Goal: Information Seeking & Learning: Learn about a topic

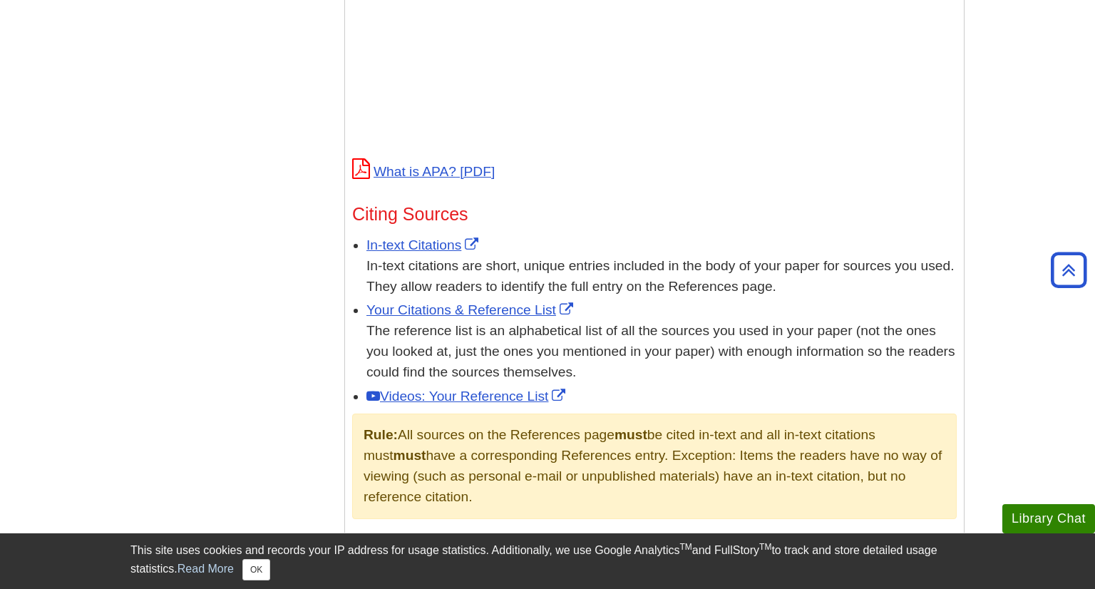
scroll to position [684, 0]
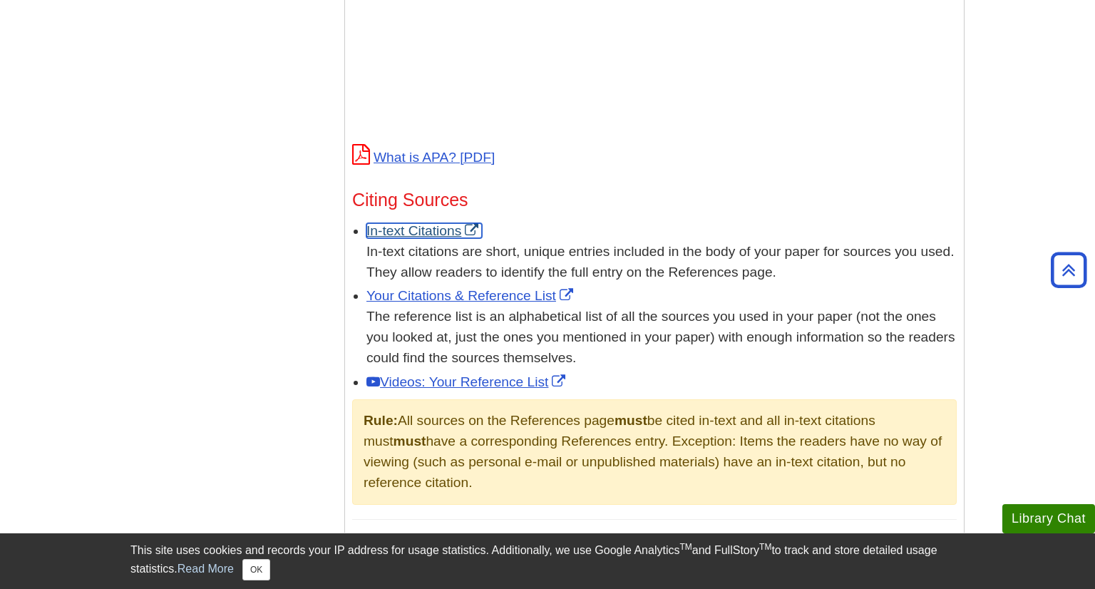
click at [403, 227] on link "In-text Citations" at bounding box center [423, 230] width 115 height 15
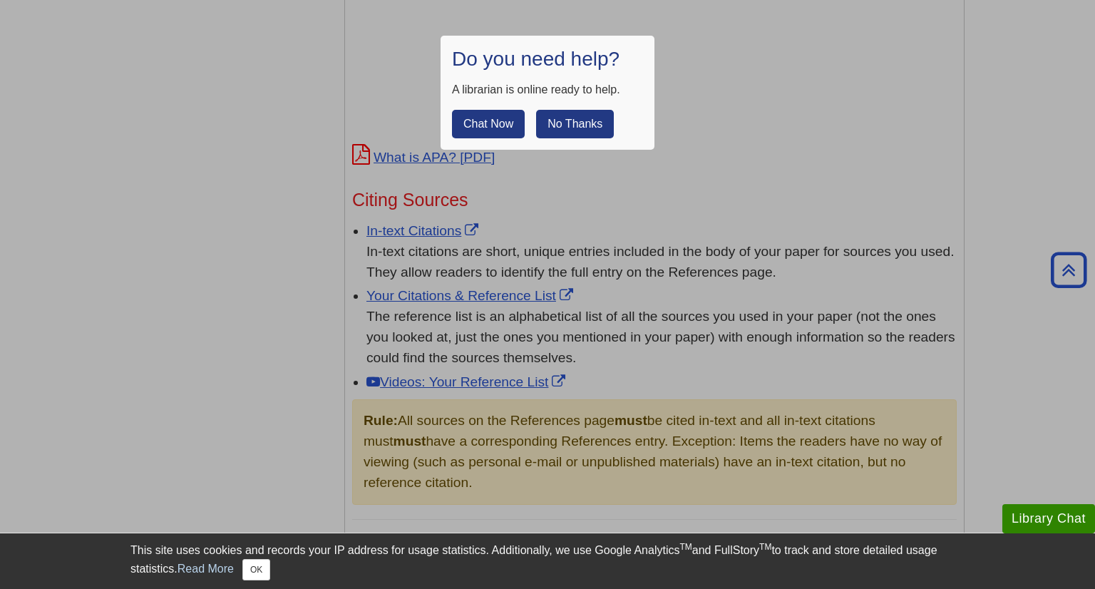
click at [599, 131] on button "No Thanks" at bounding box center [575, 124] width 78 height 29
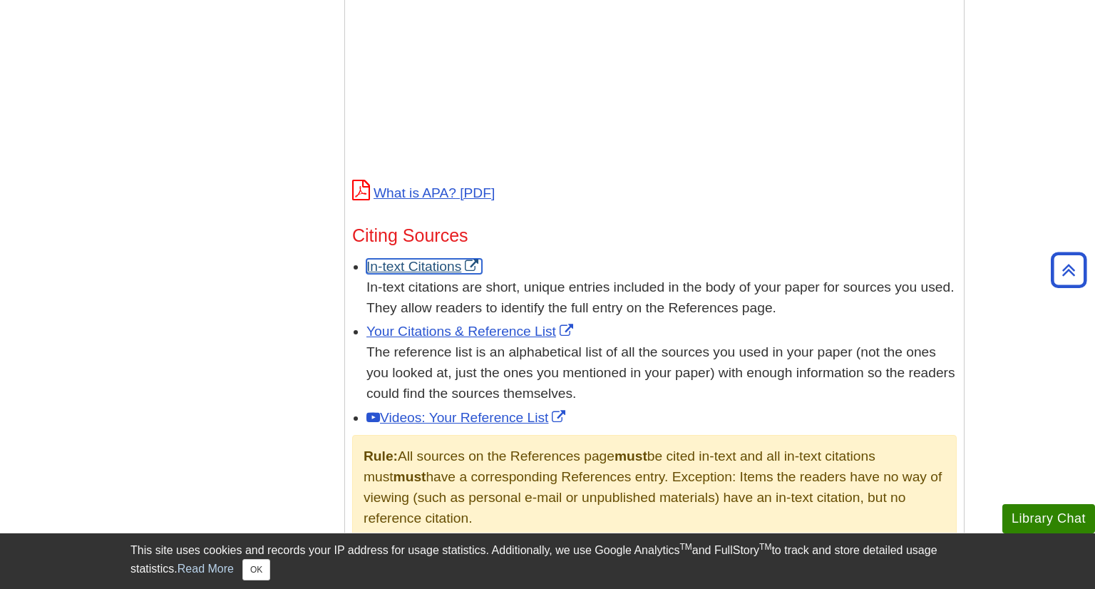
scroll to position [653, 0]
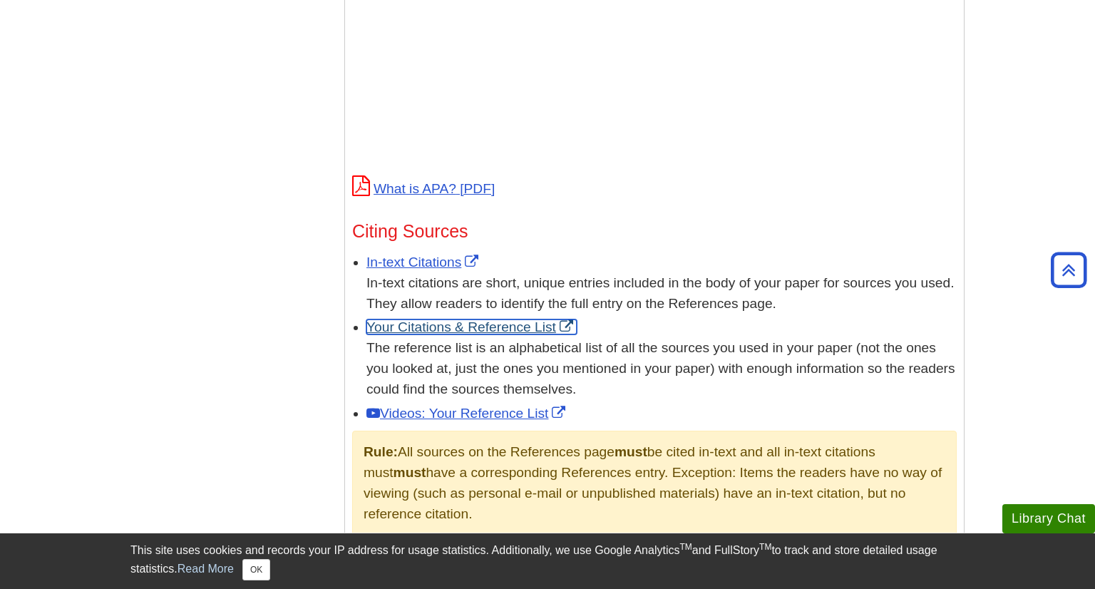
click at [500, 328] on link "Your Citations & Reference List" at bounding box center [471, 326] width 210 height 15
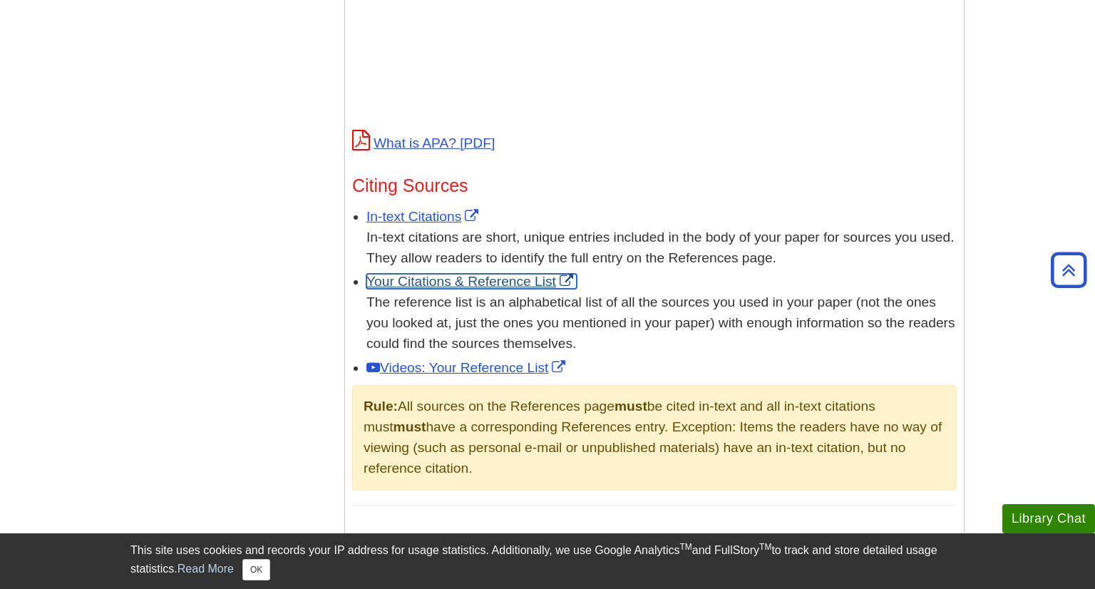
scroll to position [699, 0]
click at [515, 285] on link "Your Citations & Reference List" at bounding box center [471, 281] width 210 height 15
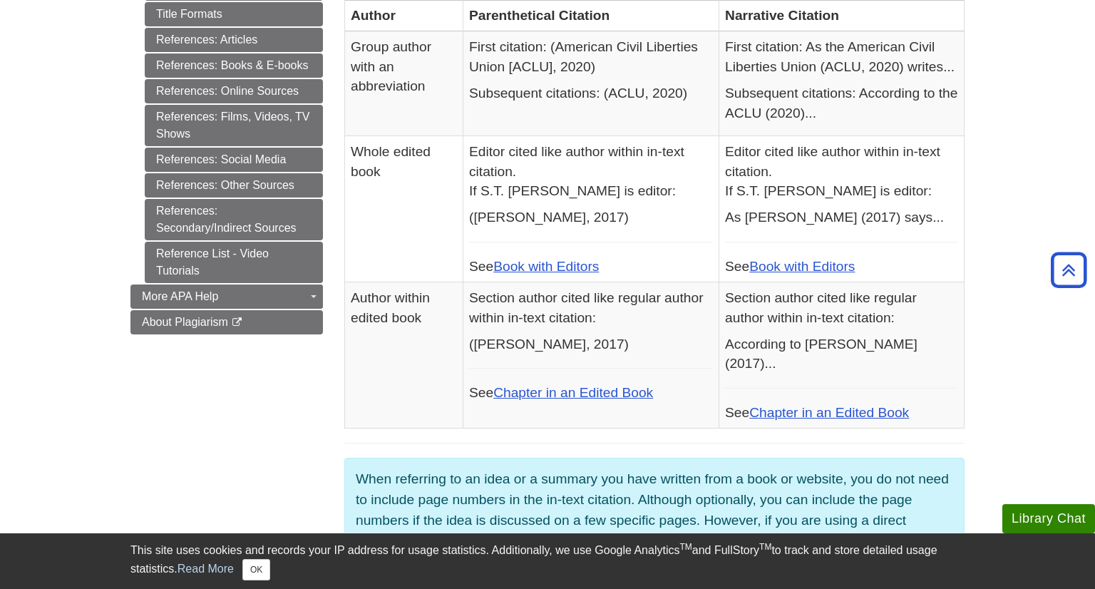
scroll to position [704, 0]
click at [602, 385] on link "Chapter in an Edited Book" at bounding box center [573, 392] width 160 height 15
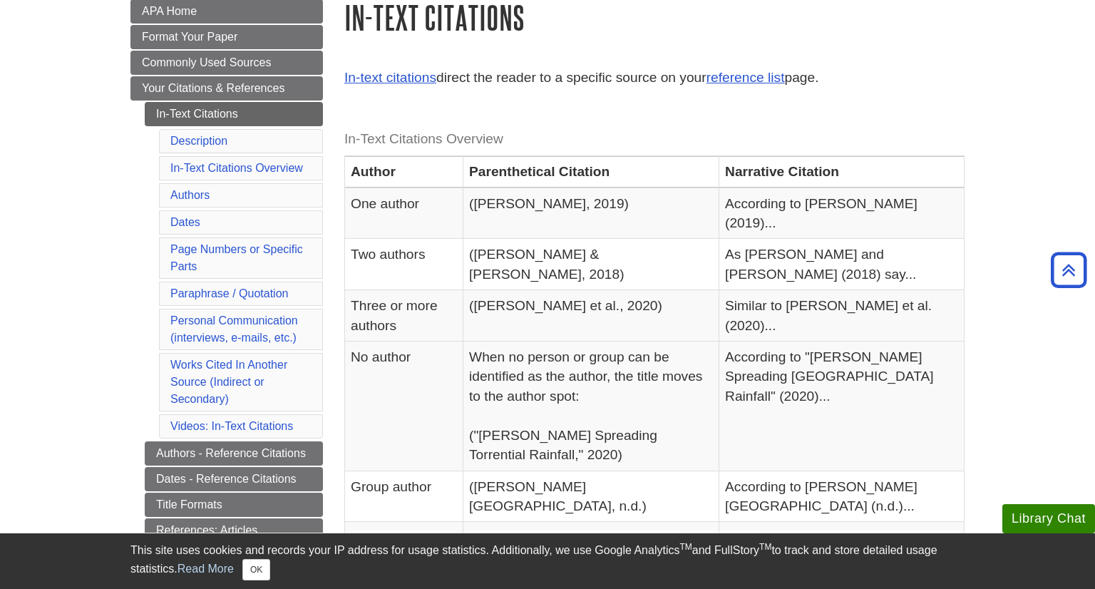
scroll to position [195, 0]
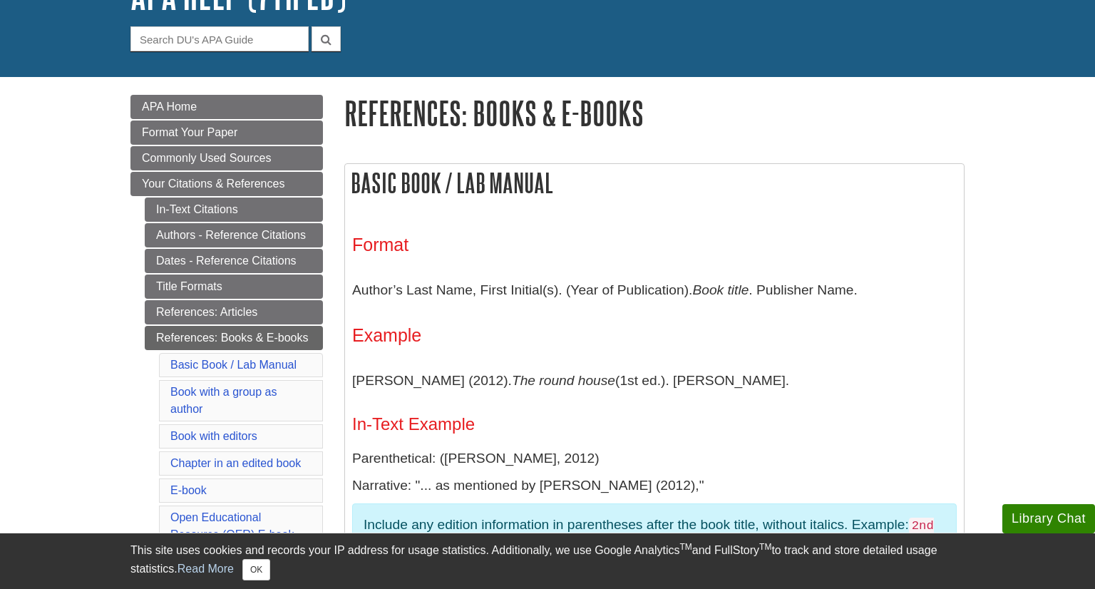
scroll to position [123, 0]
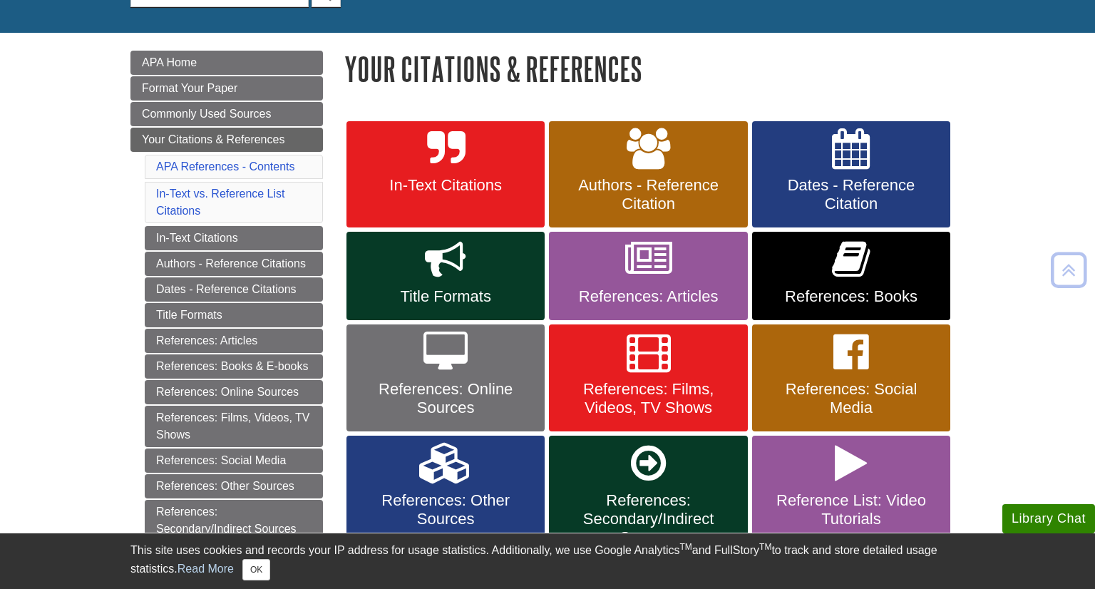
scroll to position [193, 0]
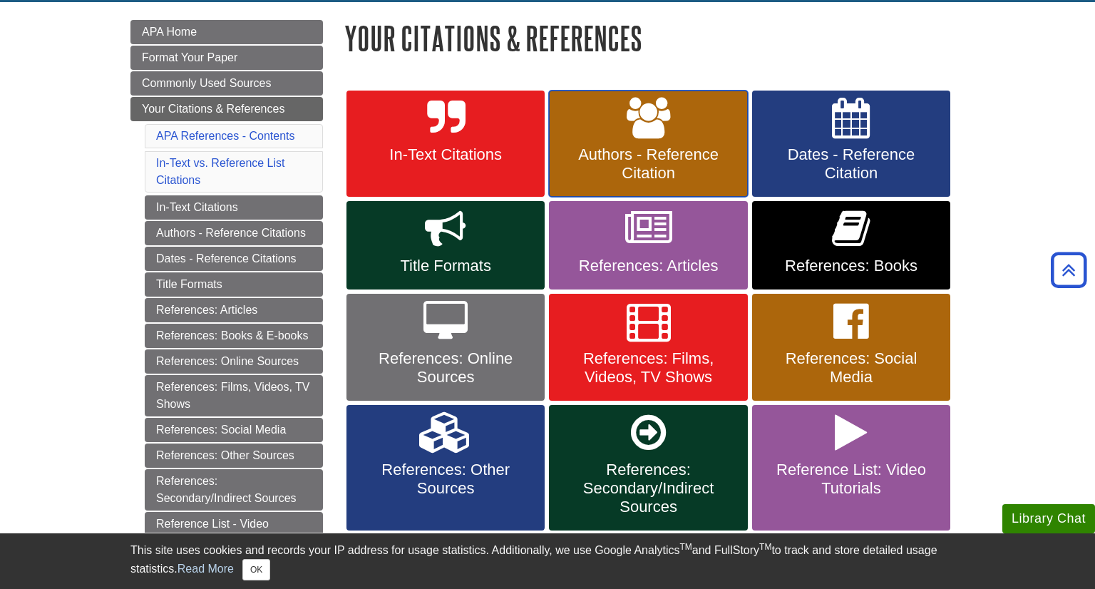
click at [677, 141] on link "Authors - Reference Citation" at bounding box center [648, 144] width 198 height 107
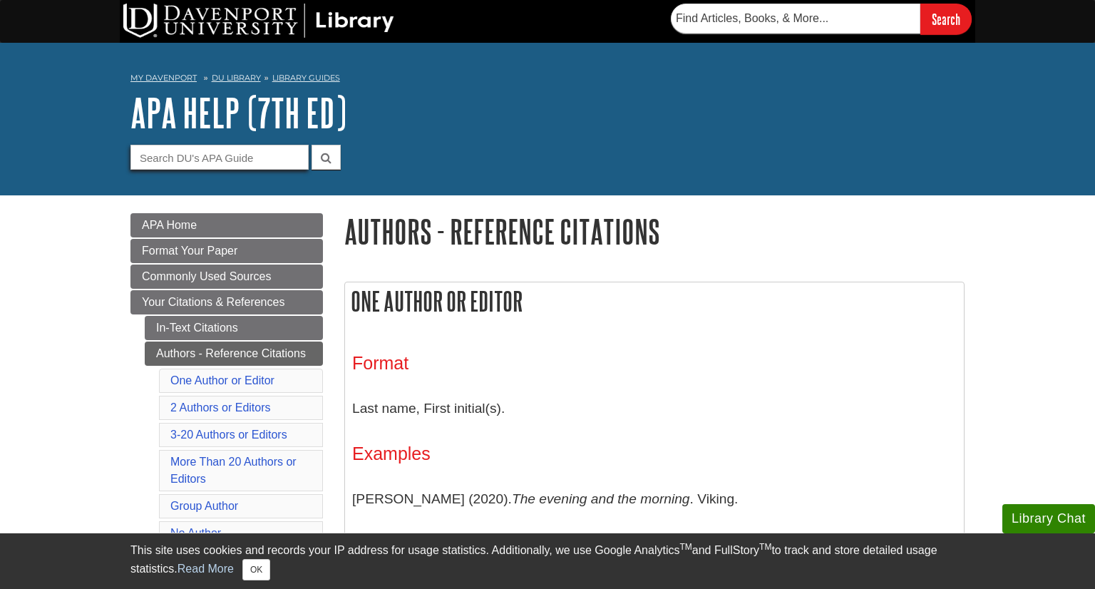
click at [246, 165] on input "Guide Search Terms" at bounding box center [219, 157] width 178 height 25
type input "one author with two editors"
click at [312, 145] on button "submit" at bounding box center [326, 157] width 29 height 25
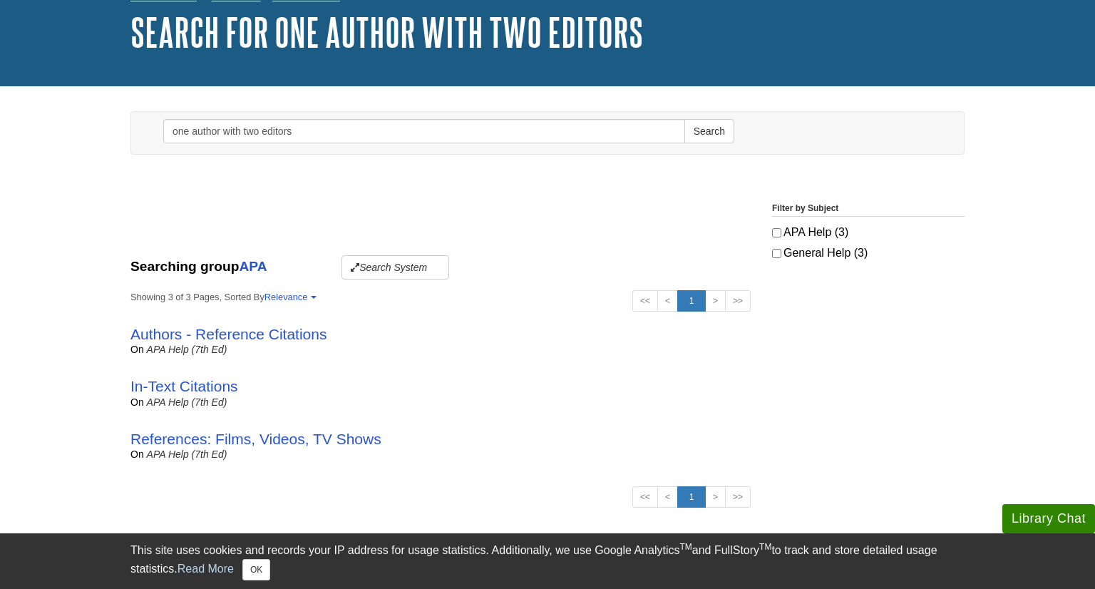
scroll to position [84, 0]
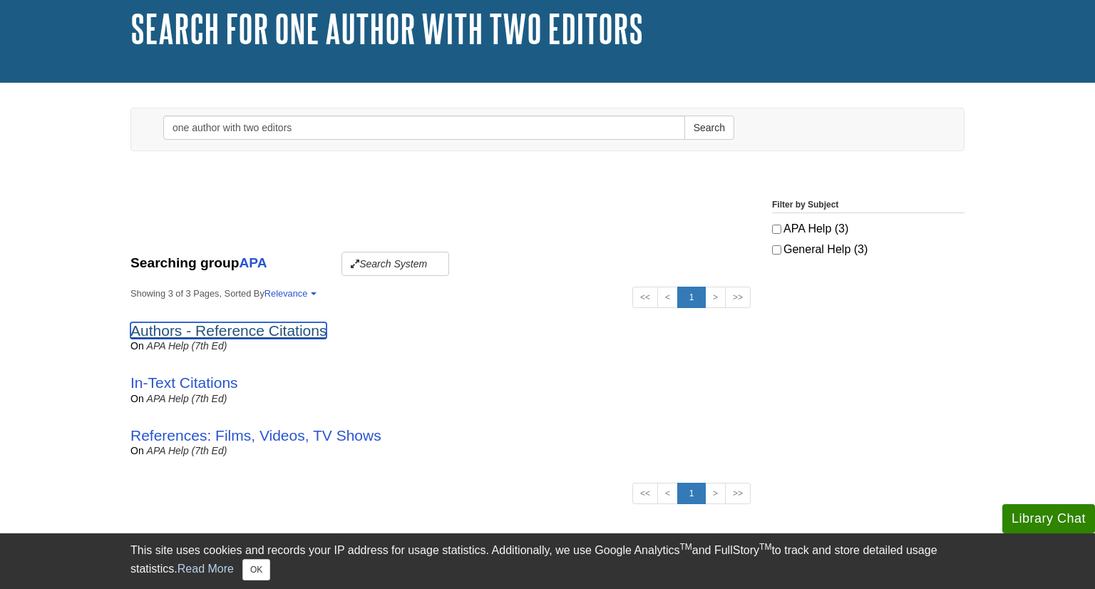
click at [292, 329] on link "Authors - Reference Citations" at bounding box center [228, 330] width 196 height 16
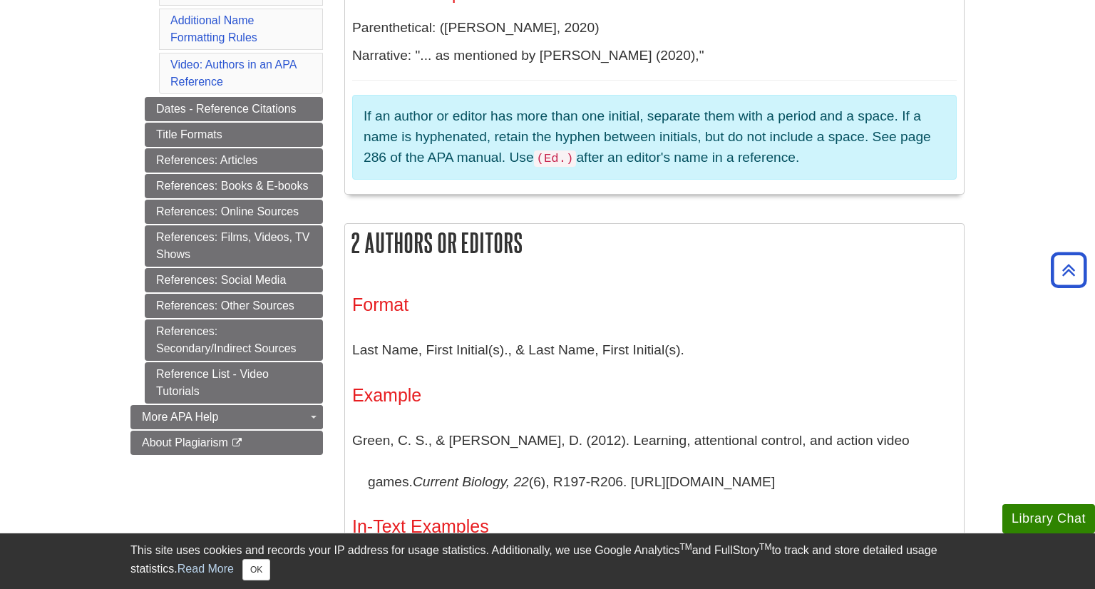
scroll to position [646, 0]
click at [253, 185] on link "References: Books & E-books" at bounding box center [234, 185] width 178 height 24
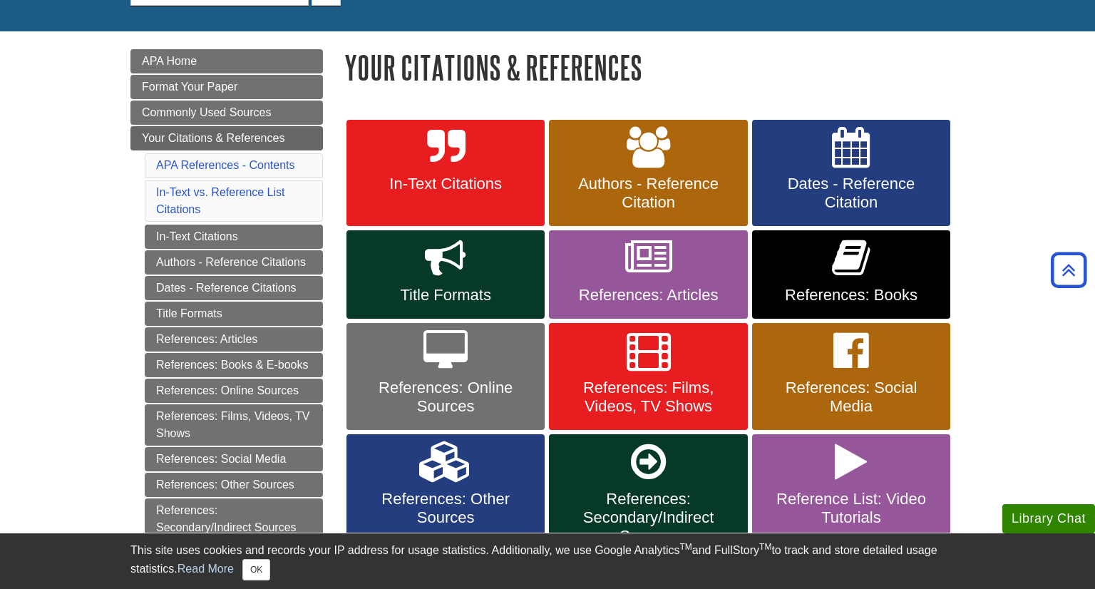
scroll to position [163, 0]
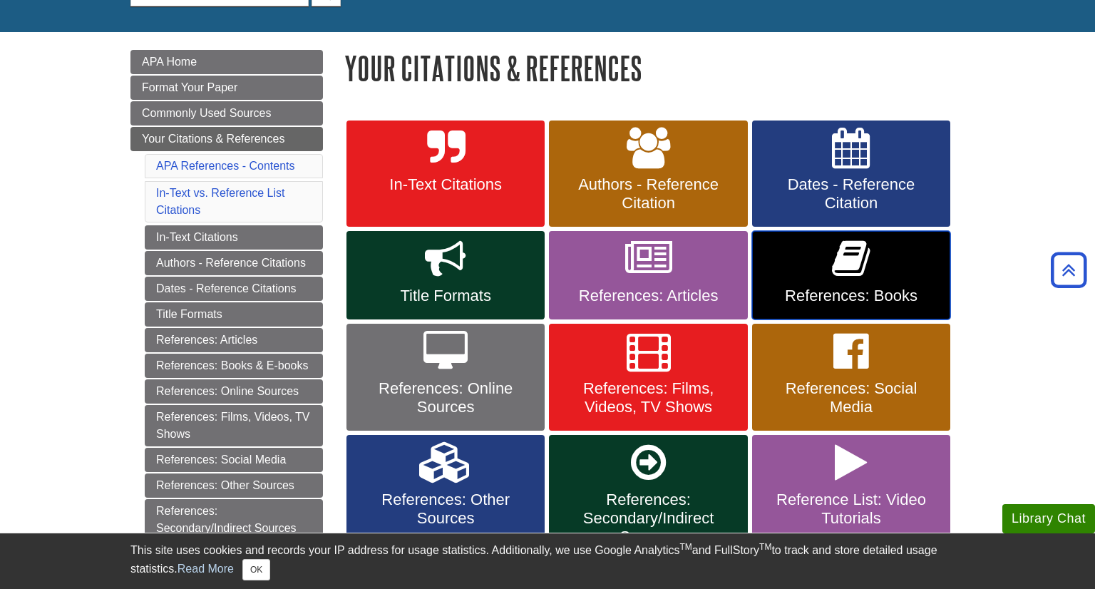
click at [848, 288] on span "References: Books" at bounding box center [851, 296] width 177 height 19
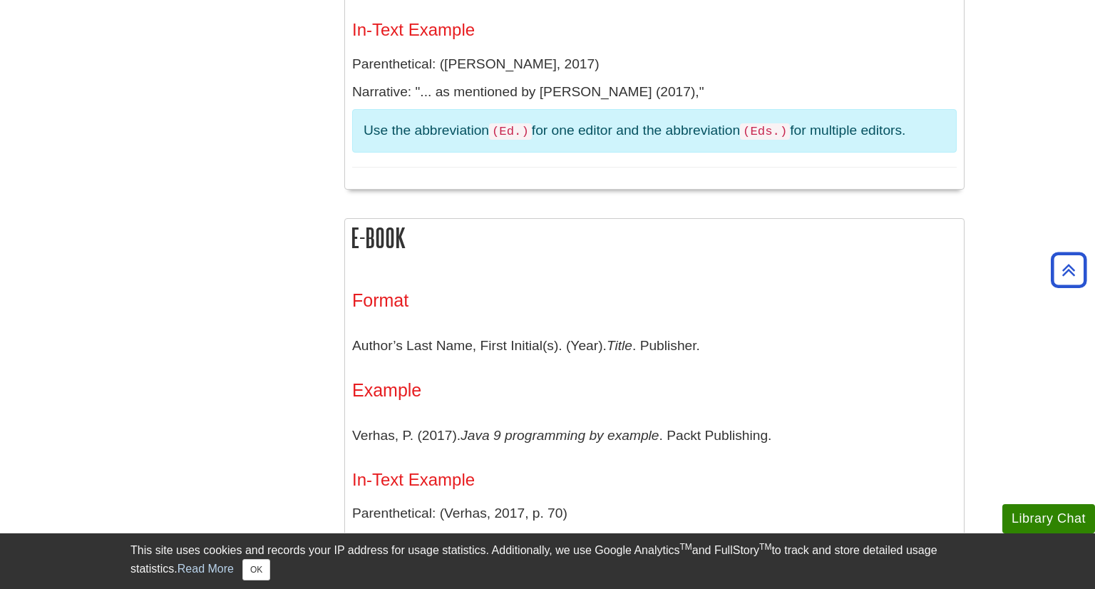
scroll to position [2137, 0]
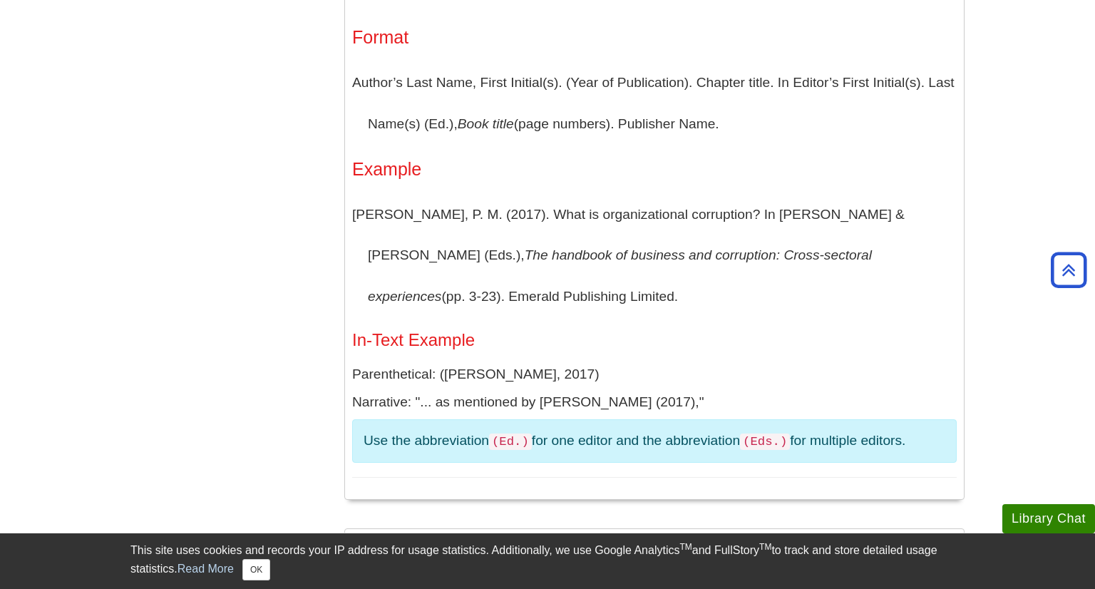
scroll to position [1828, 0]
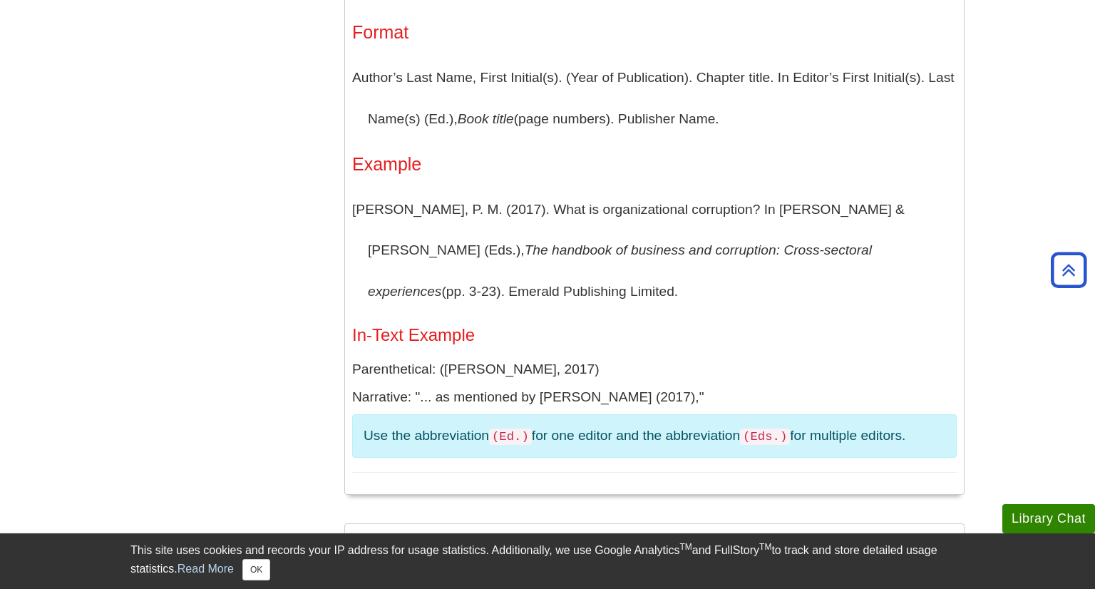
click at [568, 237] on p "[PERSON_NAME], P. M. (2017). What is organizational corruption? In [PERSON_NAME…" at bounding box center [654, 250] width 605 height 123
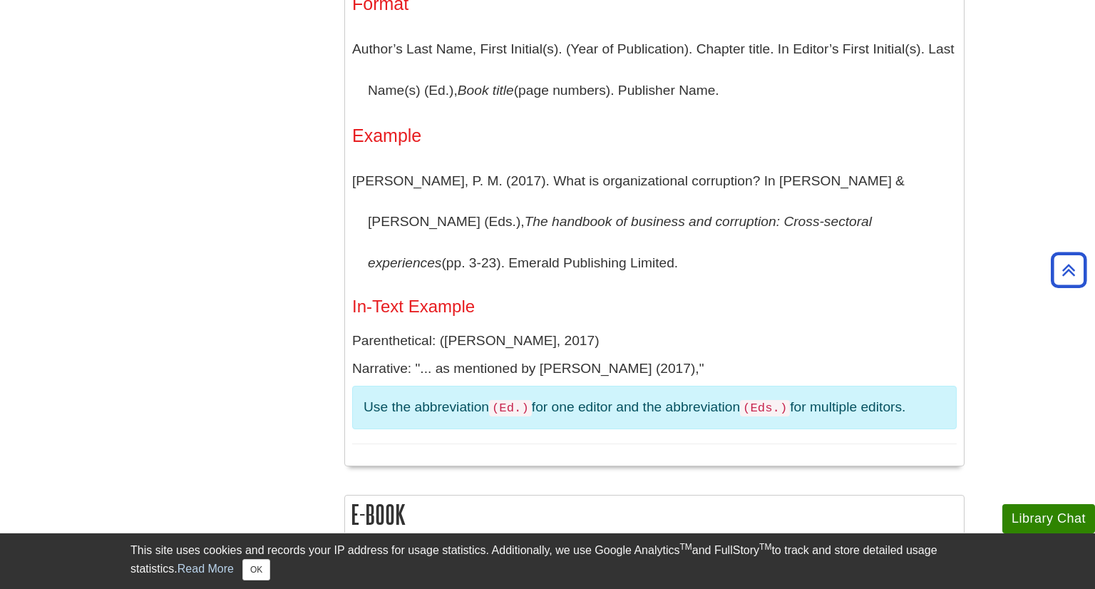
scroll to position [1861, 0]
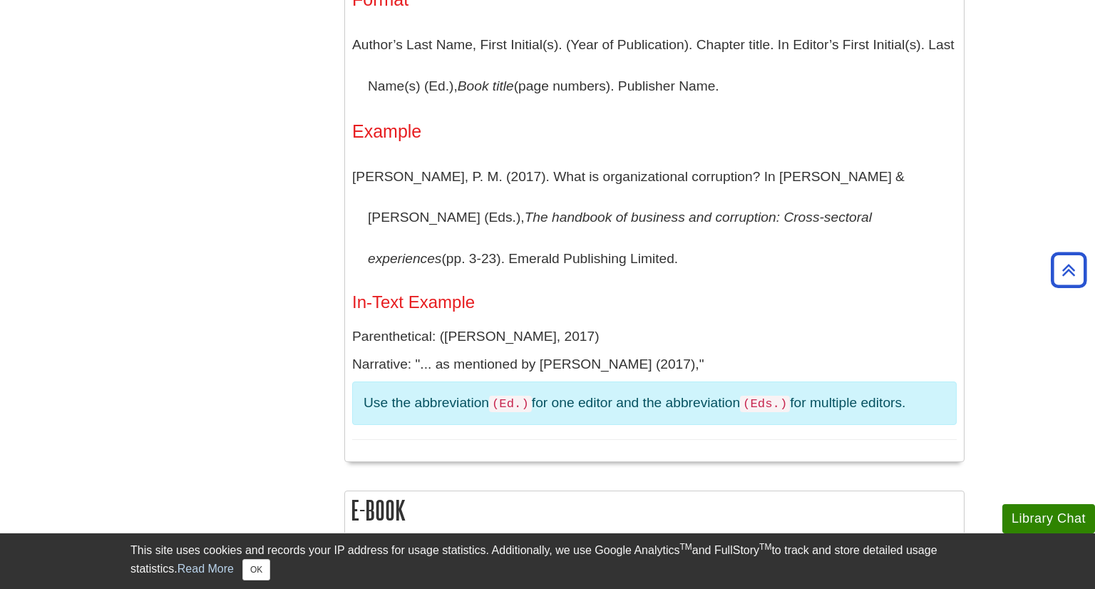
click at [627, 240] on p "[PERSON_NAME], P. M. (2017). What is organizational corruption? In [PERSON_NAME…" at bounding box center [654, 217] width 605 height 123
click at [627, 240] on p "Nichols, P. M. (2017). What is organizational corruption? In M. S. Asslander & …" at bounding box center [654, 217] width 605 height 123
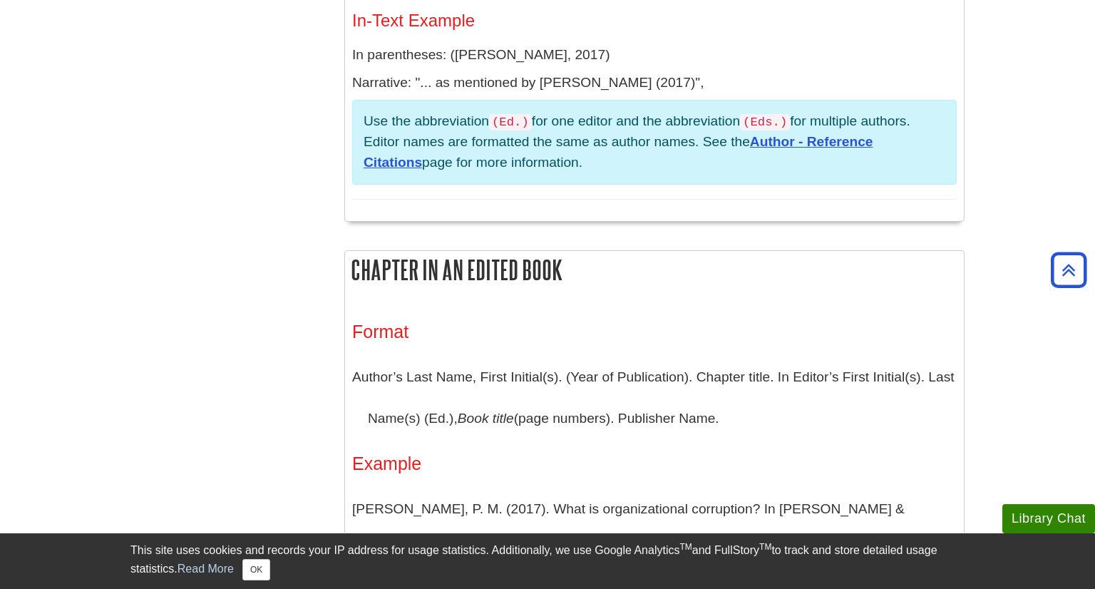
scroll to position [1528, 0]
click at [551, 280] on h2 "Chapter in an edited book" at bounding box center [654, 271] width 619 height 38
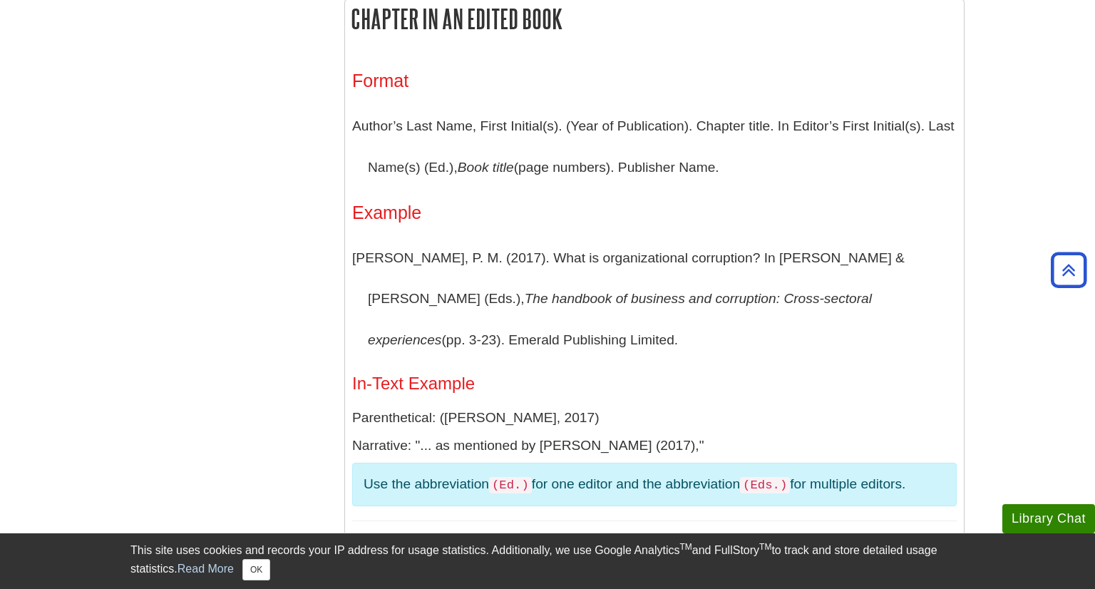
scroll to position [1774, 0]
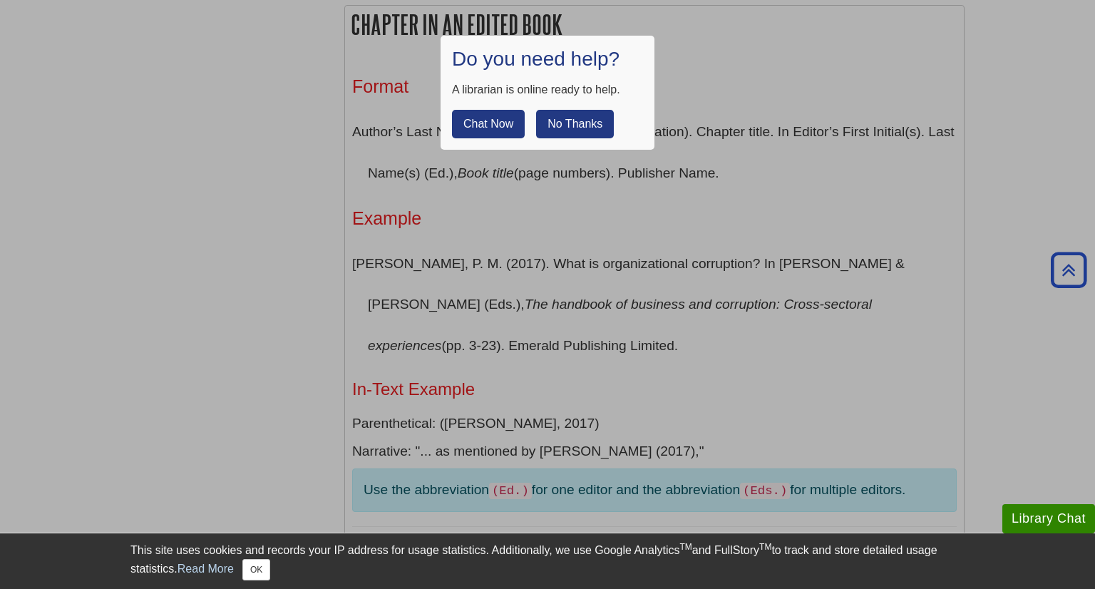
click at [563, 123] on button "No Thanks" at bounding box center [575, 124] width 78 height 29
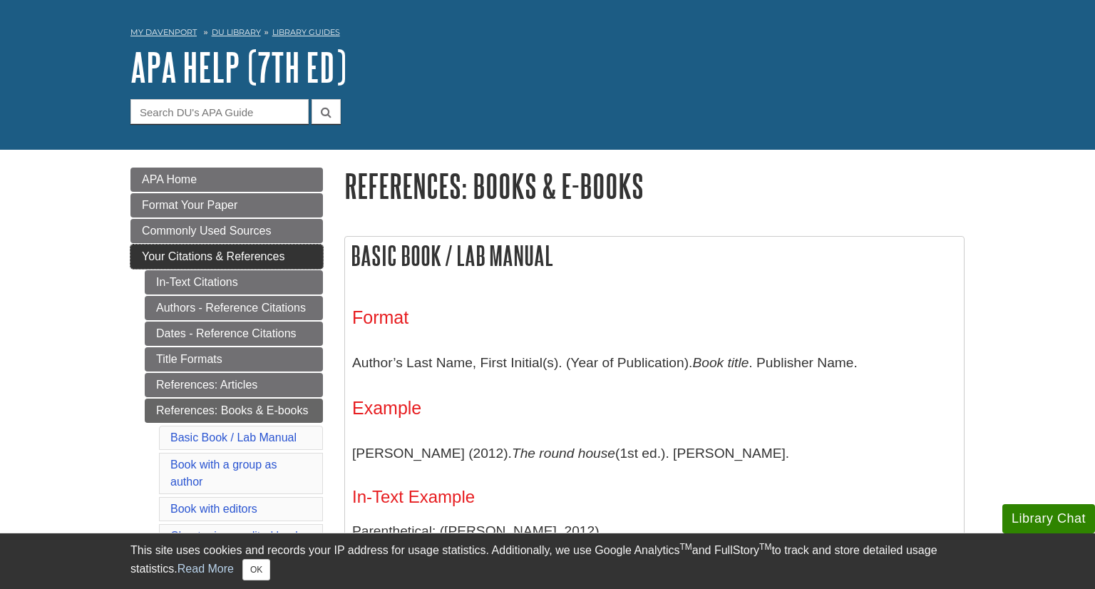
scroll to position [65, 0]
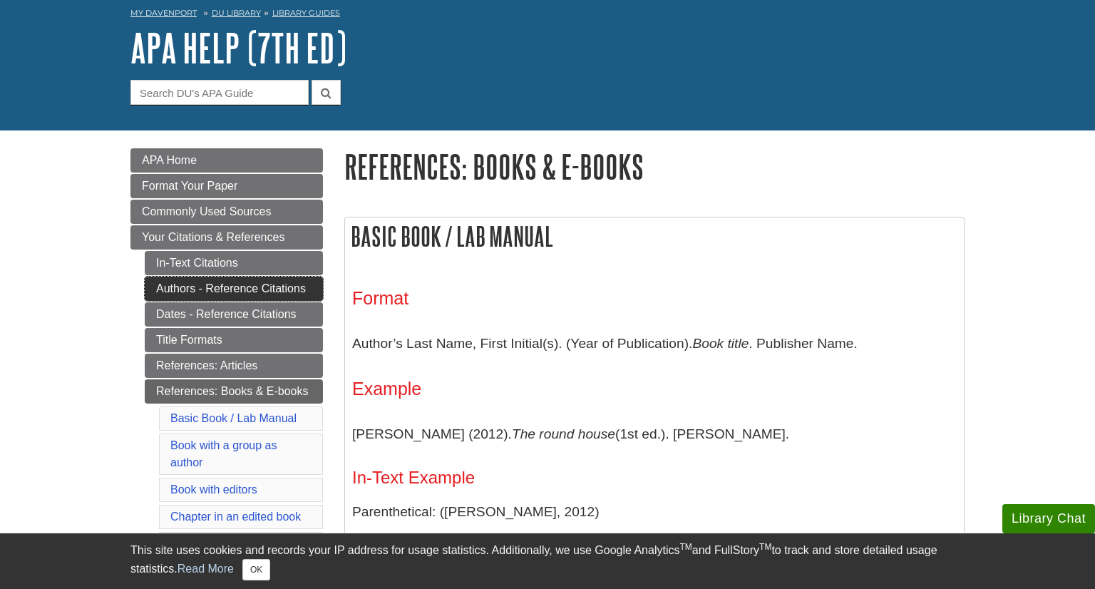
click at [246, 295] on link "Authors - Reference Citations" at bounding box center [234, 289] width 178 height 24
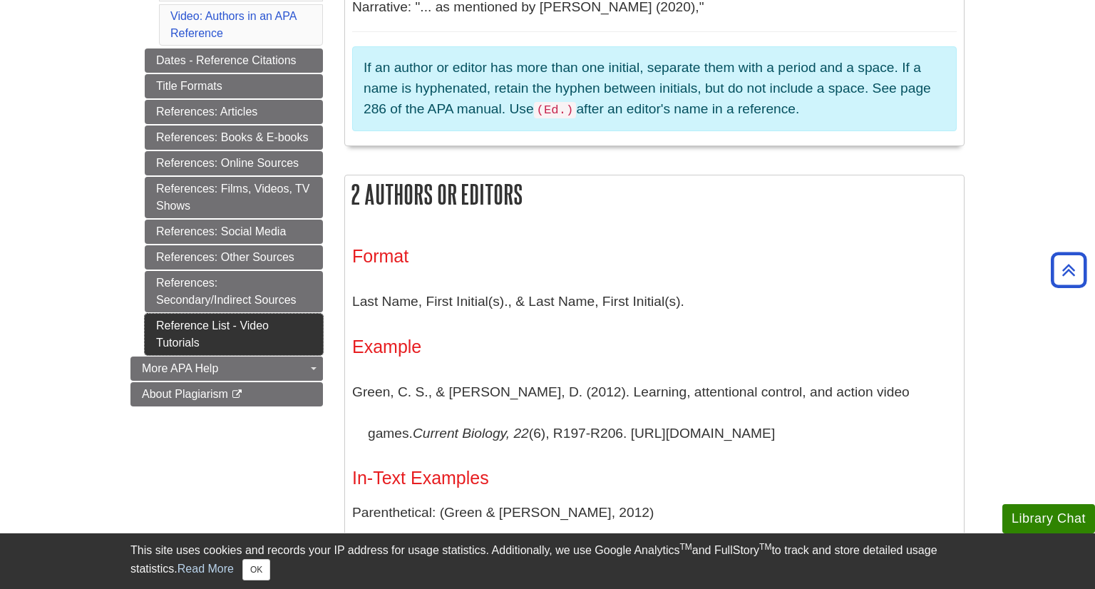
scroll to position [693, 0]
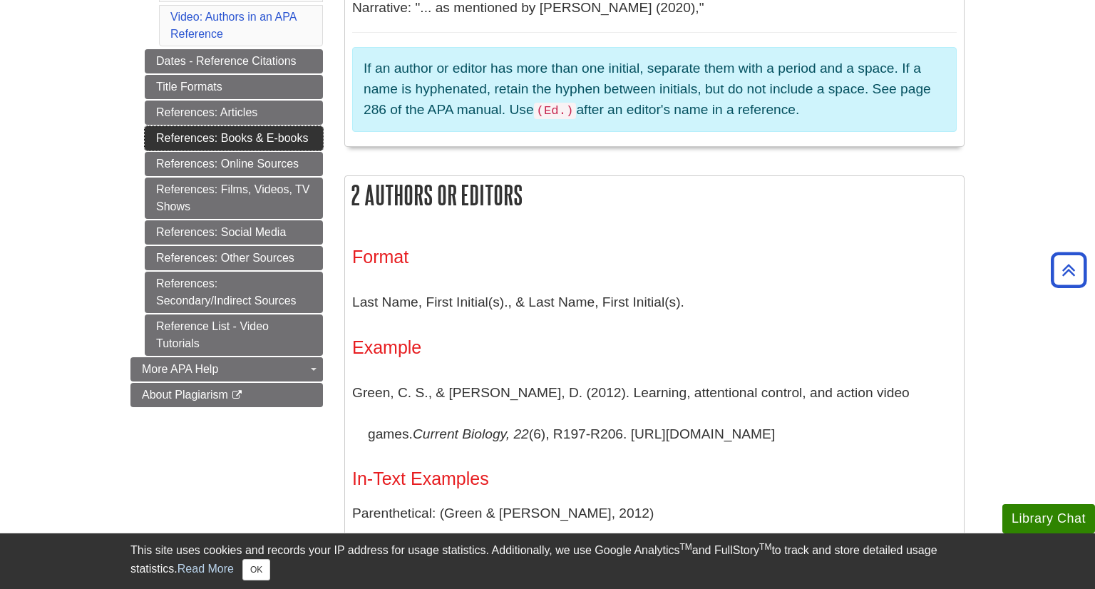
click at [270, 139] on link "References: Books & E-books" at bounding box center [234, 138] width 178 height 24
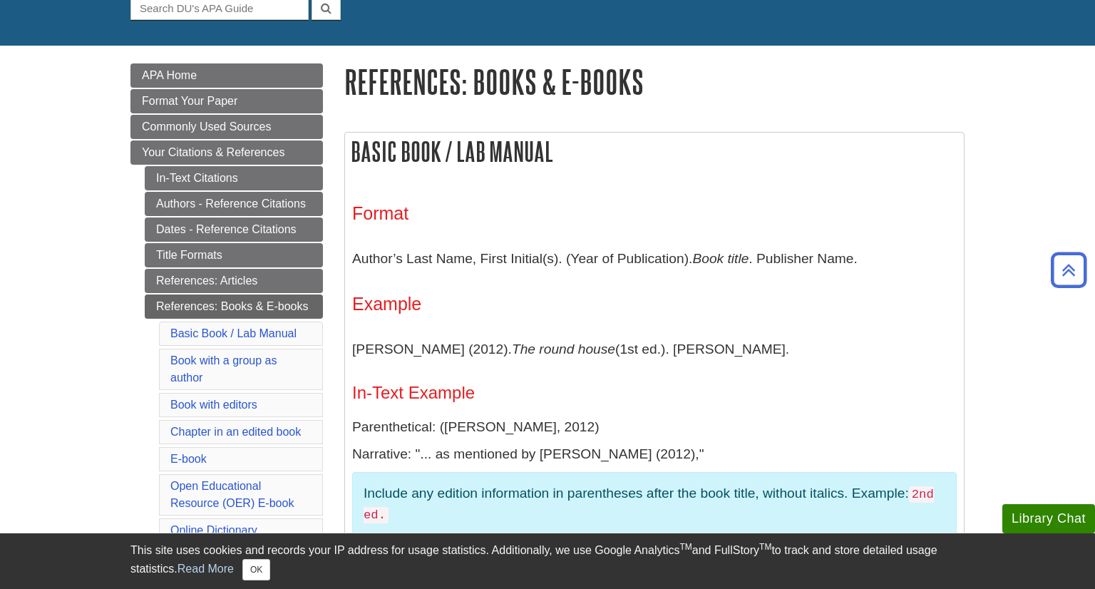
scroll to position [149, 0]
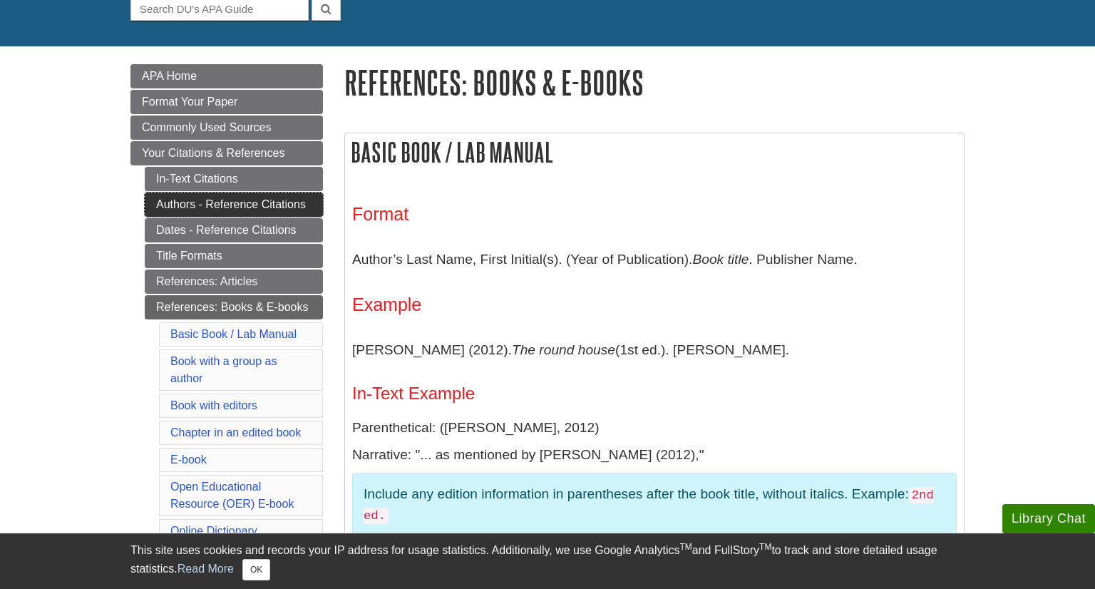
click at [241, 207] on link "Authors - Reference Citations" at bounding box center [234, 204] width 178 height 24
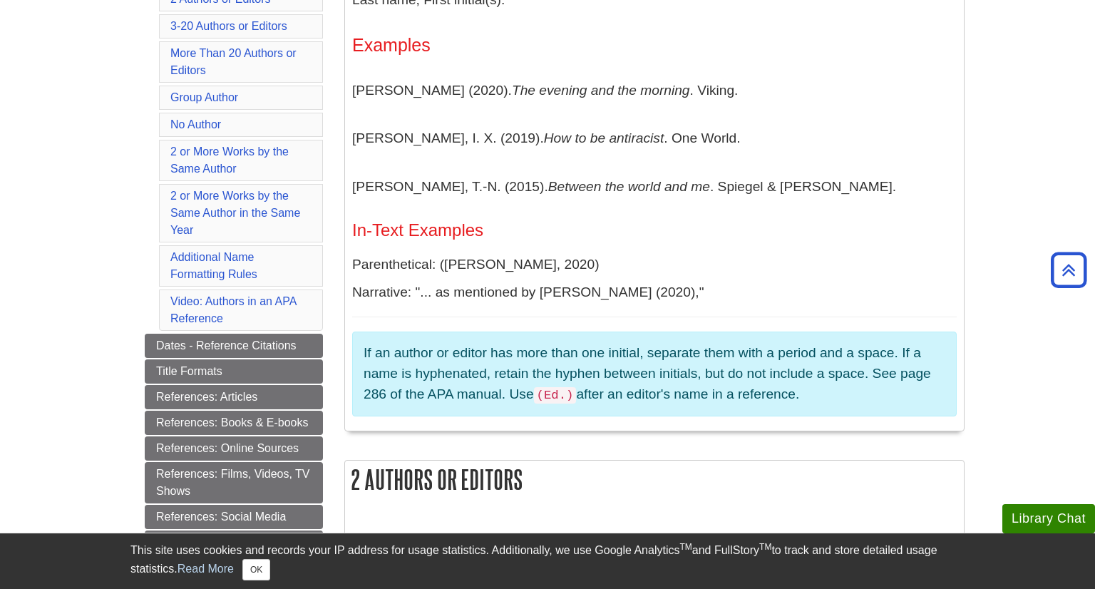
scroll to position [408, 0]
click at [243, 398] on link "References: Articles" at bounding box center [234, 398] width 178 height 24
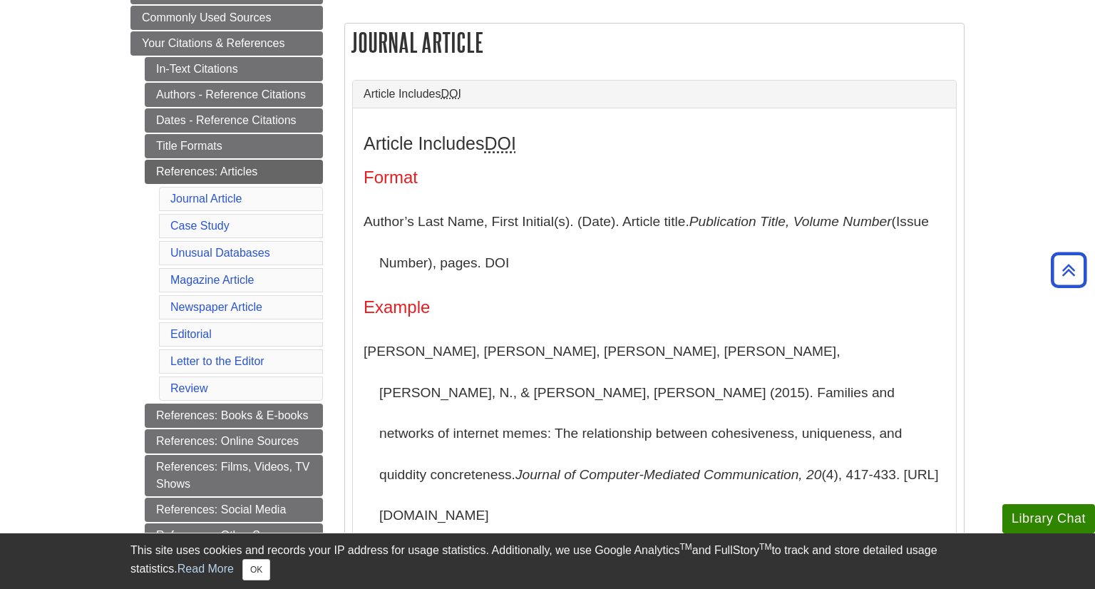
scroll to position [203, 0]
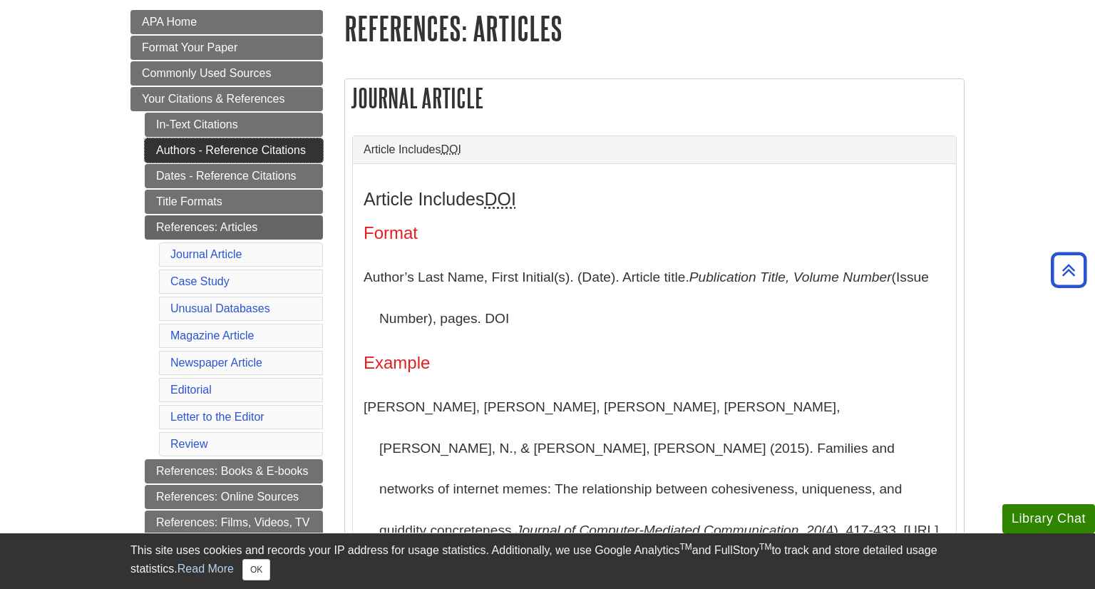
click at [199, 153] on link "Authors - Reference Citations" at bounding box center [234, 150] width 178 height 24
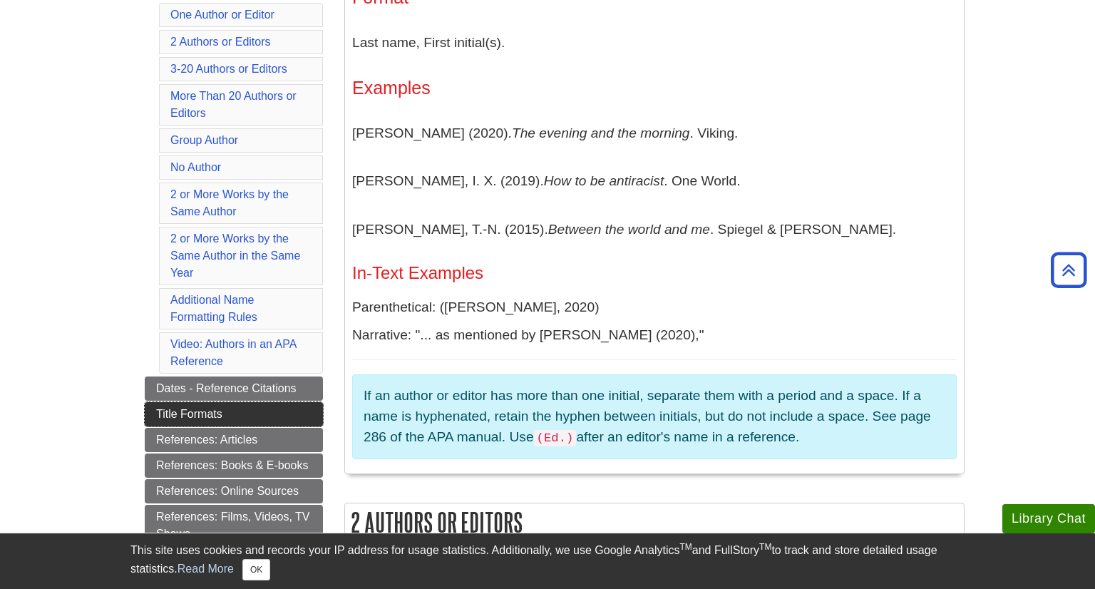
scroll to position [369, 0]
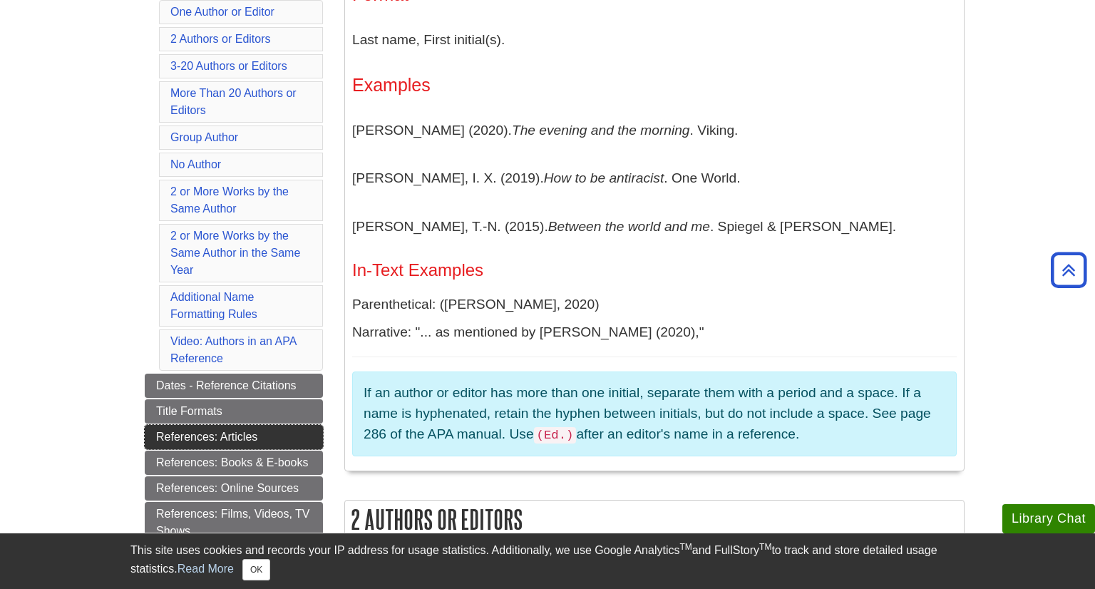
click at [238, 436] on link "References: Articles" at bounding box center [234, 437] width 178 height 24
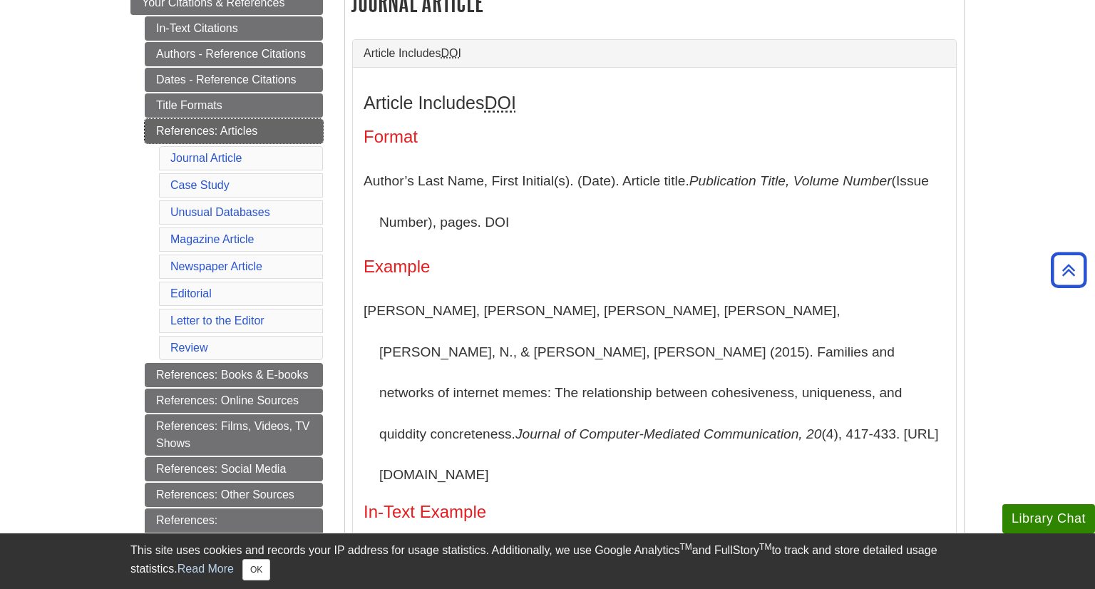
scroll to position [289, 0]
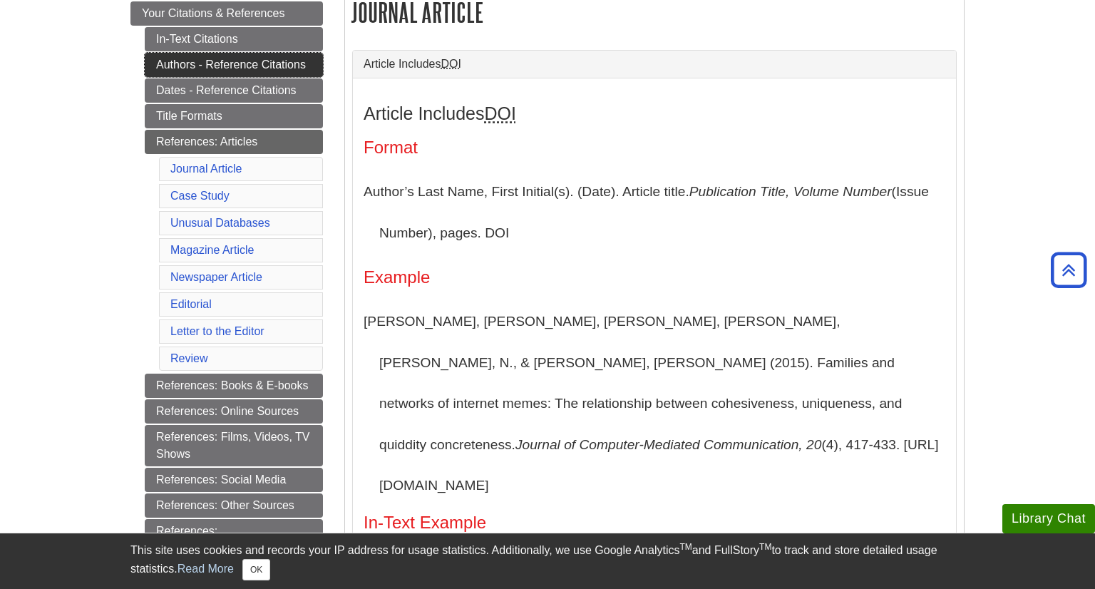
click at [223, 68] on link "Authors - Reference Citations" at bounding box center [234, 65] width 178 height 24
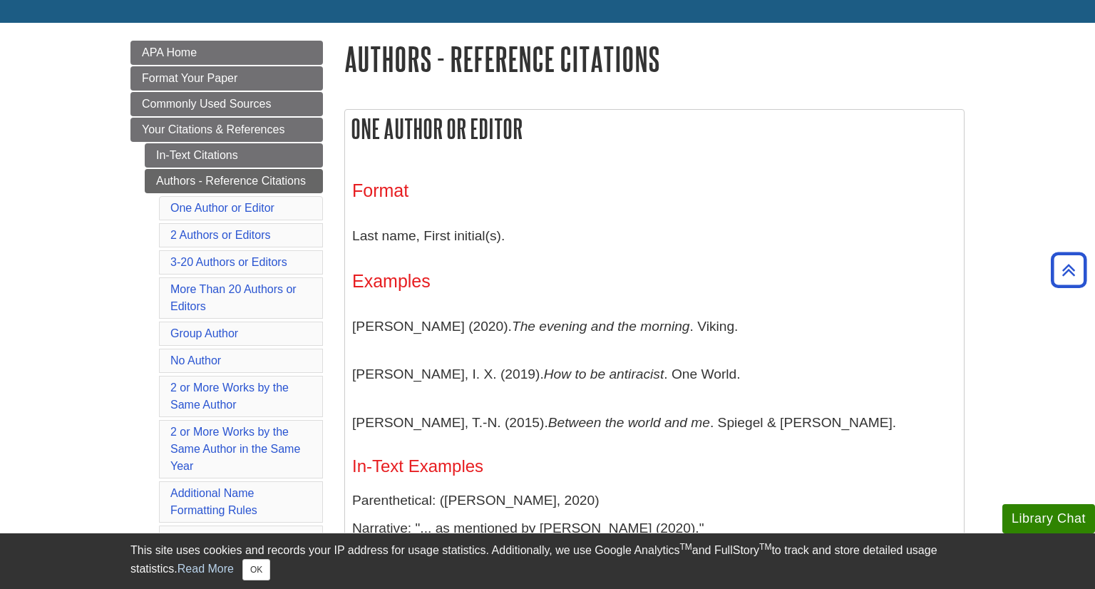
scroll to position [178, 0]
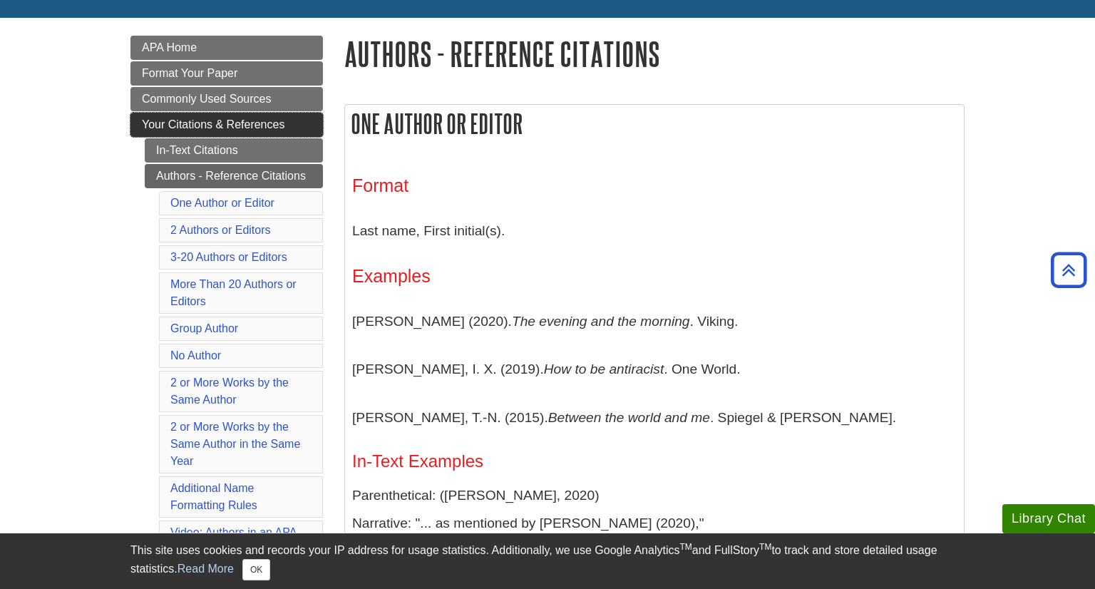
click at [268, 131] on link "Your Citations & References" at bounding box center [226, 125] width 192 height 24
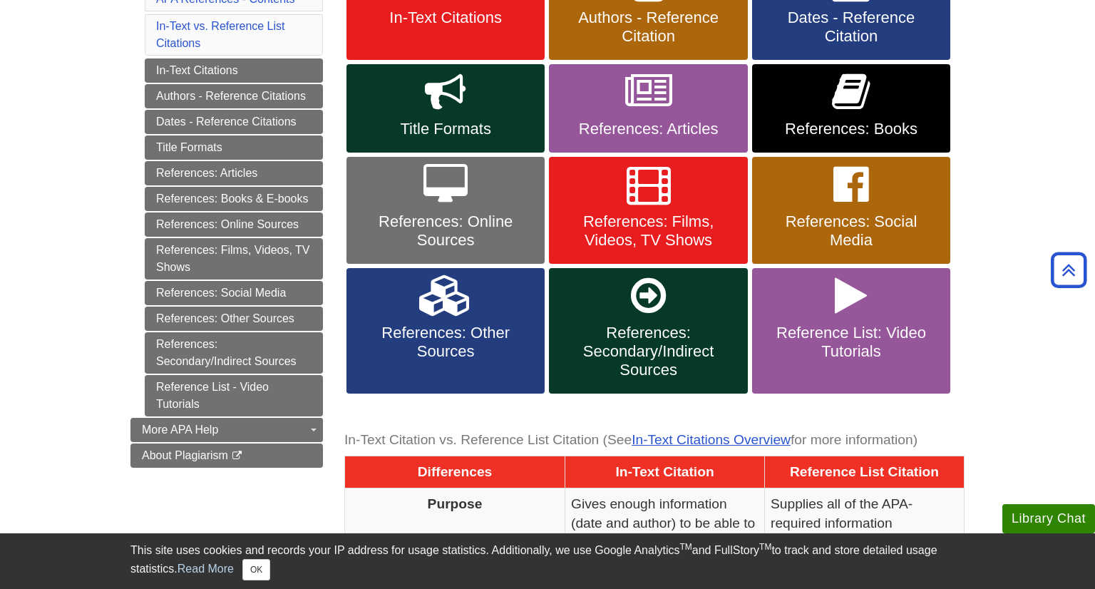
scroll to position [337, 0]
